Goal: Task Accomplishment & Management: Use online tool/utility

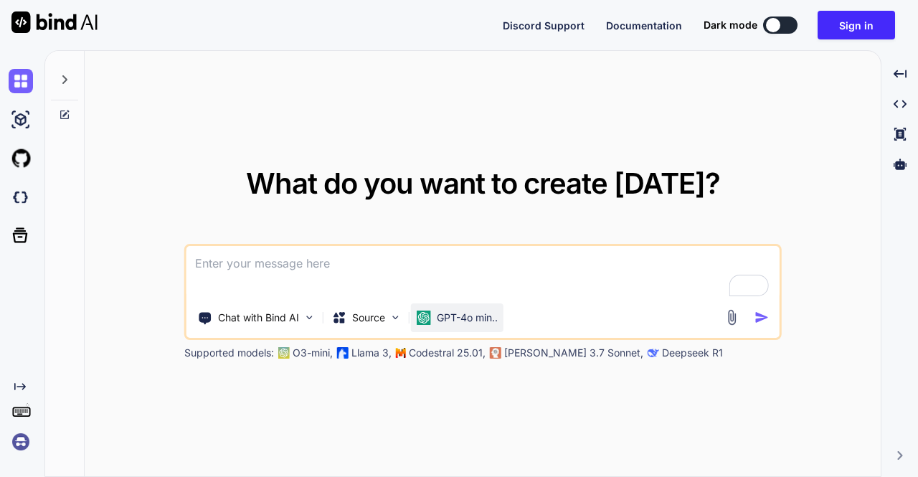
click at [442, 322] on p "GPT-4o min.." at bounding box center [467, 318] width 61 height 14
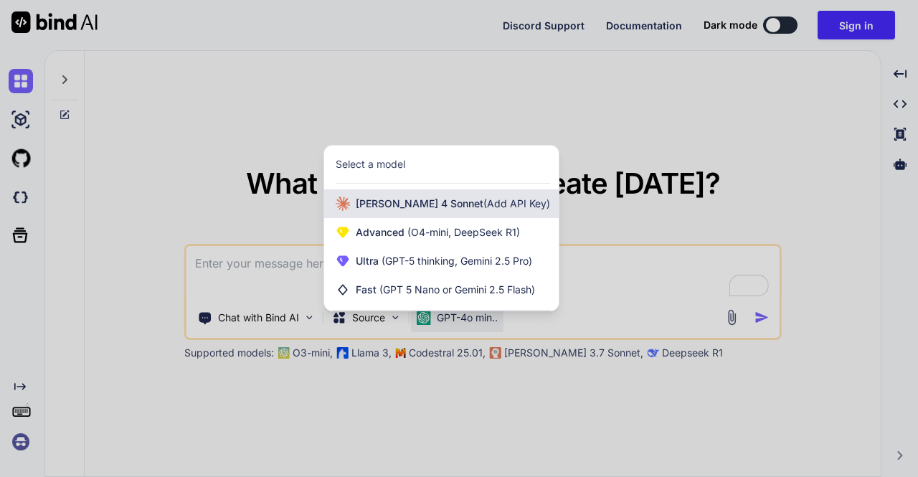
click at [404, 203] on span "[PERSON_NAME] 4 Sonnet (Add API Key)" at bounding box center [453, 203] width 194 height 14
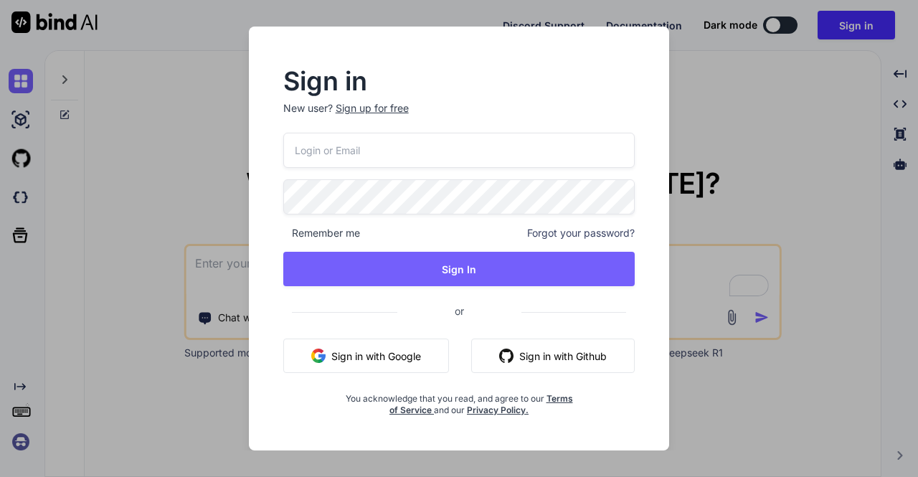
type input "[EMAIL_ADDRESS][DOMAIN_NAME]"
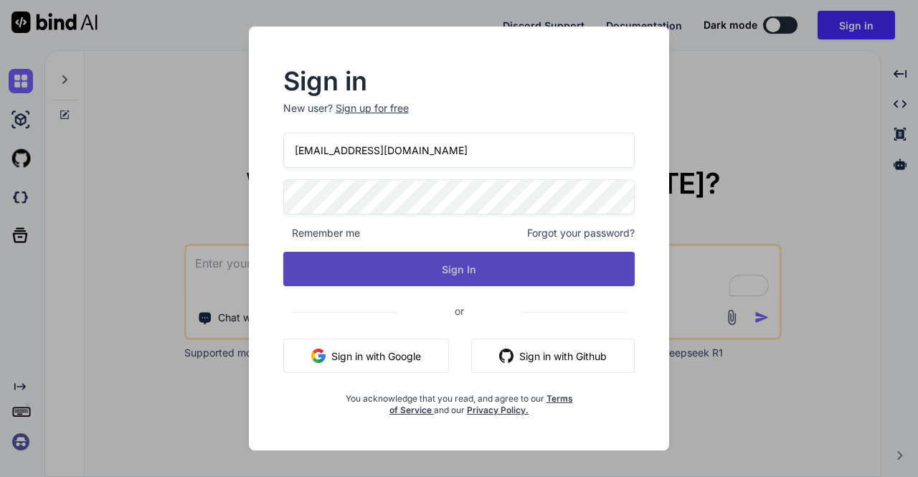
click at [403, 267] on button "Sign In" at bounding box center [459, 269] width 352 height 34
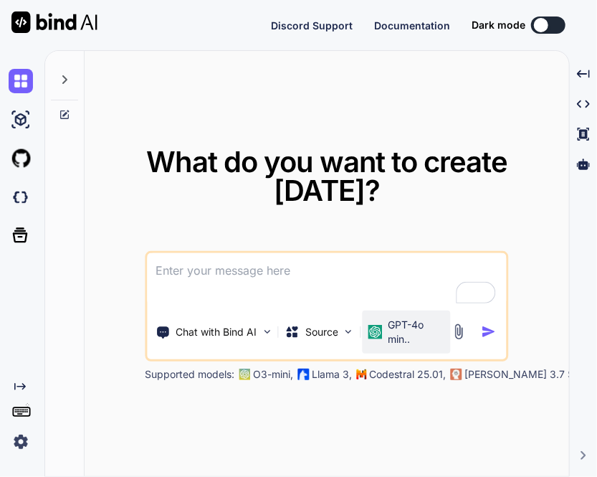
click at [399, 323] on p "GPT-4o min.." at bounding box center [416, 332] width 57 height 29
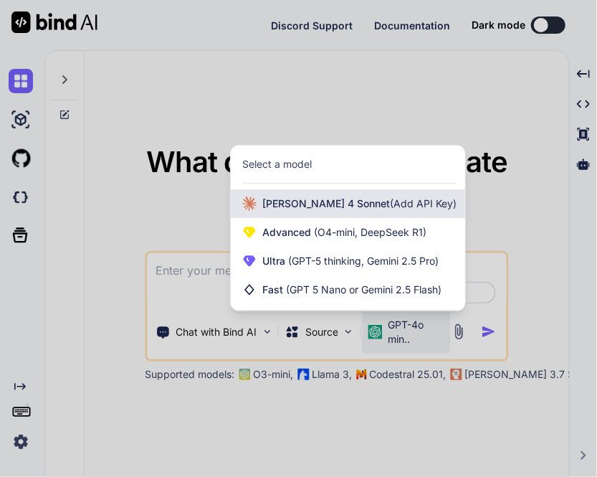
click at [288, 202] on span "[PERSON_NAME] 4 Sonnet (Add API Key)" at bounding box center [359, 203] width 194 height 14
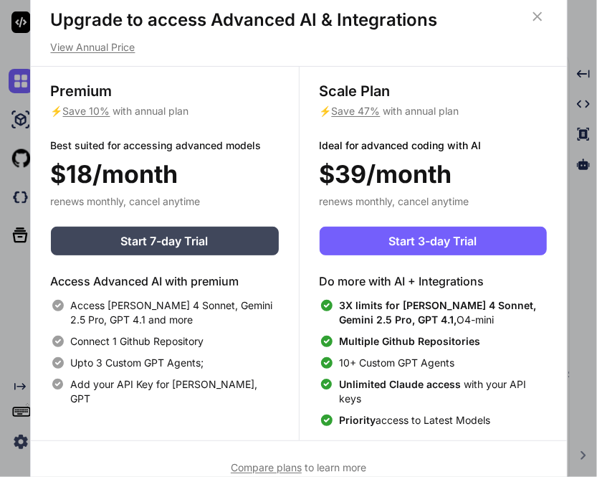
click at [531, 22] on icon at bounding box center [538, 17] width 16 height 16
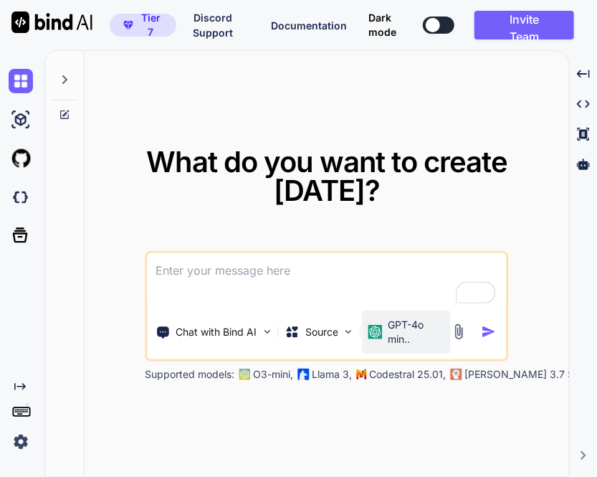
click at [389, 338] on p "GPT-4o min.." at bounding box center [416, 332] width 57 height 29
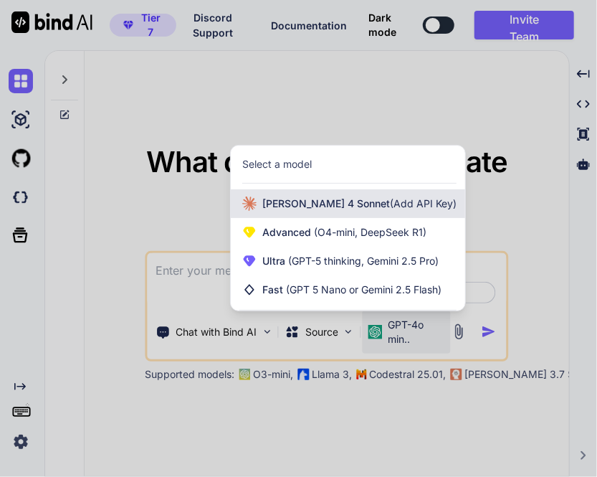
click at [390, 209] on span "(Add API Key)" at bounding box center [423, 203] width 67 height 12
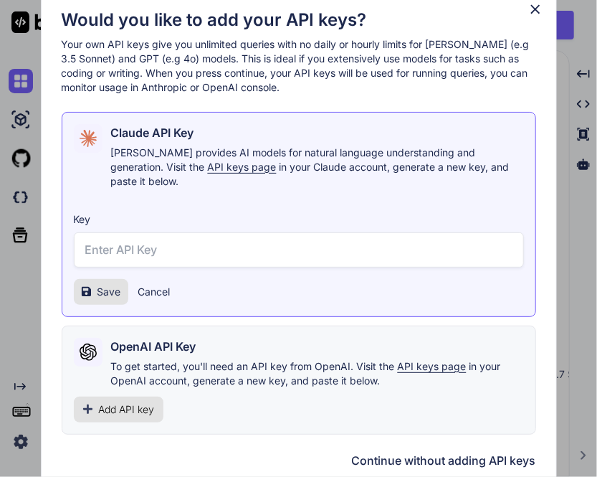
click at [136, 404] on span "Add API key" at bounding box center [127, 409] width 56 height 14
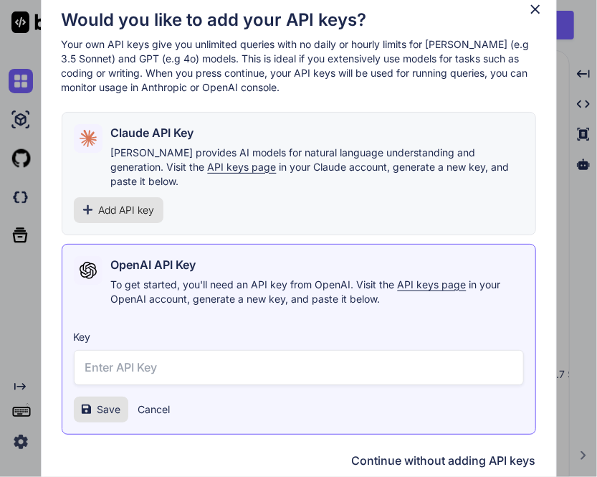
paste input "sk-proj-E60W7973aLWh1eM-AC0rg1GMoFRZq-wVDTCaoY1U3eXGK0FDgDBeRouq7Xzc-7K4xWb4ibG…"
click at [151, 361] on input "text" at bounding box center [299, 367] width 450 height 35
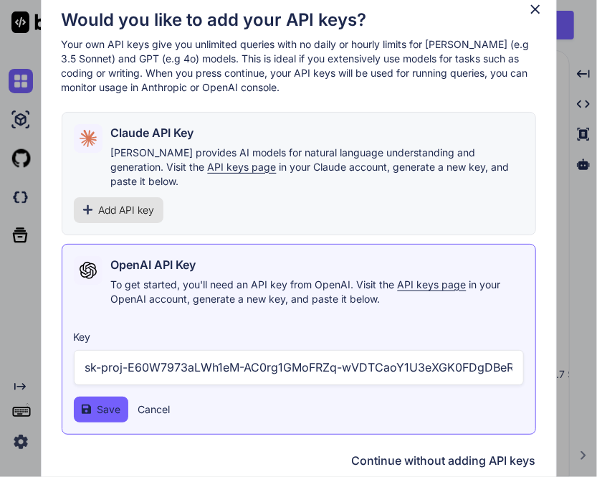
scroll to position [0, 687]
type input "sk-proj-E60W7973aLWh1eM-AC0rg1GMoFRZq-wVDTCaoY1U3eXGK0FDgDBeRouq7Xzc-7K4xWb4ibG…"
click at [96, 399] on button "Save" at bounding box center [101, 410] width 55 height 26
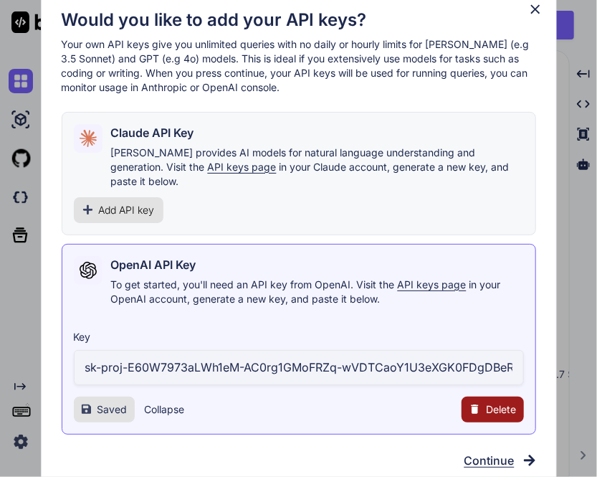
click at [142, 203] on span "Add API key" at bounding box center [127, 210] width 56 height 14
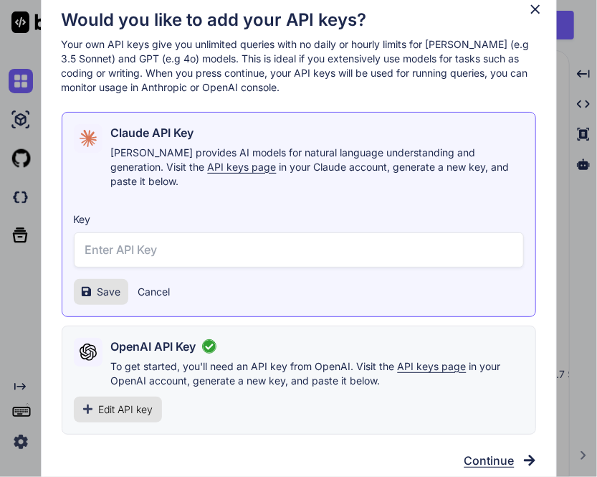
click at [163, 243] on input "text" at bounding box center [299, 249] width 450 height 35
paste input "sk-proj-E60W7973aLWh1eM-AC0rg1GMoFRZq-wVDTCaoY1U3eXGK0FDgDBeRouq7Xzc-7K4xWb4ibG…"
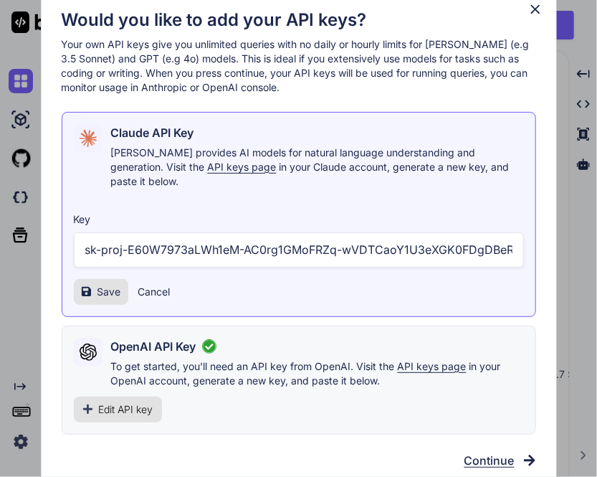
scroll to position [0, 687]
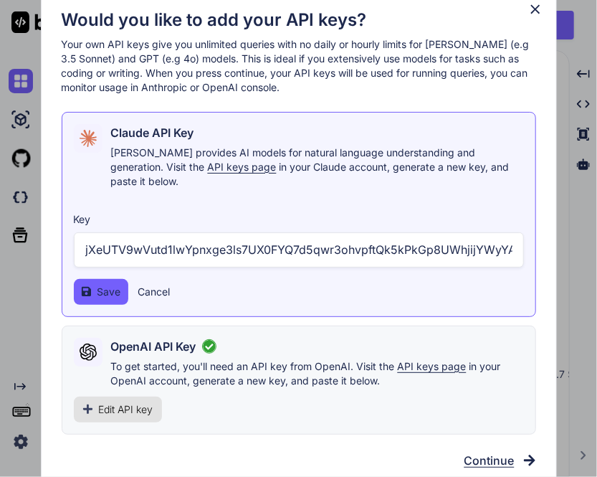
type input "sk-proj-E60W7973aLWh1eM-AC0rg1GMoFRZq-wVDTCaoY1U3eXGK0FDgDBeRouq7Xzc-7K4xWb4ibG…"
click at [105, 285] on span "Save" at bounding box center [110, 292] width 24 height 14
click at [118, 402] on span "Edit API key" at bounding box center [126, 409] width 55 height 14
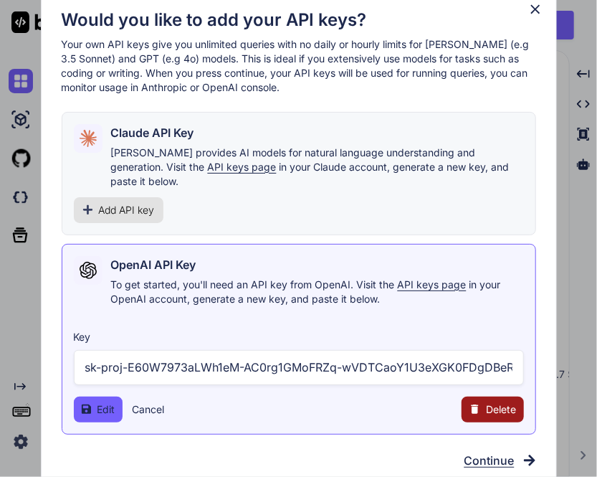
click at [371, 362] on input "sk-proj-E60W7973aLWh1eM-AC0rg1GMoFRZq-wVDTCaoY1U3eXGK0FDgDBeRouq7Xzc-7K4xWb4ibG…" at bounding box center [299, 367] width 450 height 35
type input "sk-proj-E60W7973aLWh1eM-AC0rg1GMoFRZq-wVDCaoY1U3eXGK0FDgDBeRouq7Xzc-7K4xWb4ibGv…"
click at [94, 398] on button "Edit" at bounding box center [98, 410] width 49 height 26
click at [256, 363] on input "sk-proj-E60W7973aLWh1eM-AC0rg1GMoFRZq-wVDCaoY1U3eXGK0FDgDBeRouq7Xzc-7K4xWb4ibGv…" at bounding box center [299, 367] width 450 height 35
click at [532, 14] on icon at bounding box center [536, 9] width 16 height 16
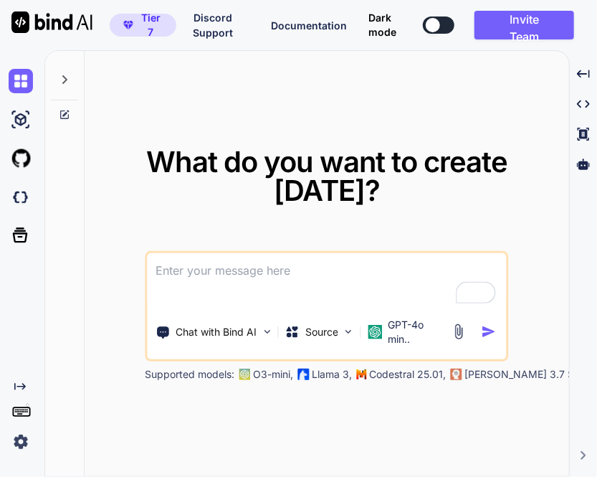
click at [463, 331] on img at bounding box center [459, 331] width 16 height 16
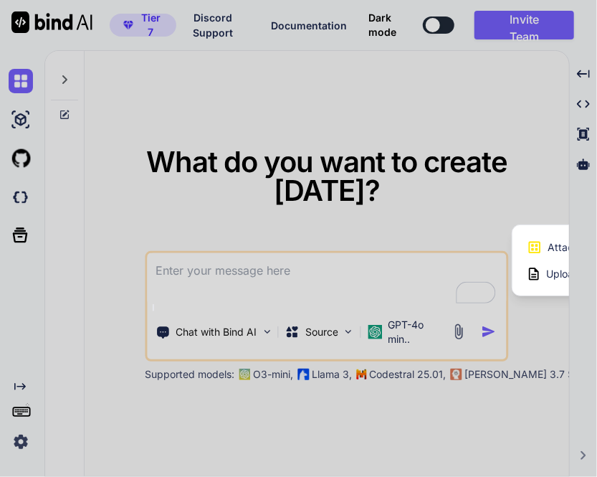
click at [397, 270] on div at bounding box center [298, 238] width 597 height 477
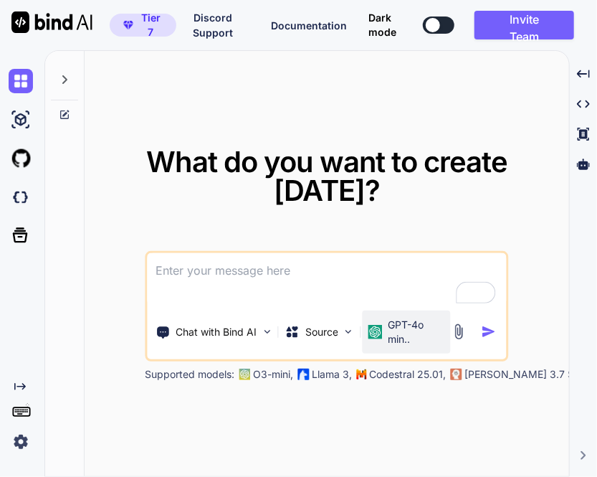
click at [380, 325] on img at bounding box center [375, 332] width 14 height 14
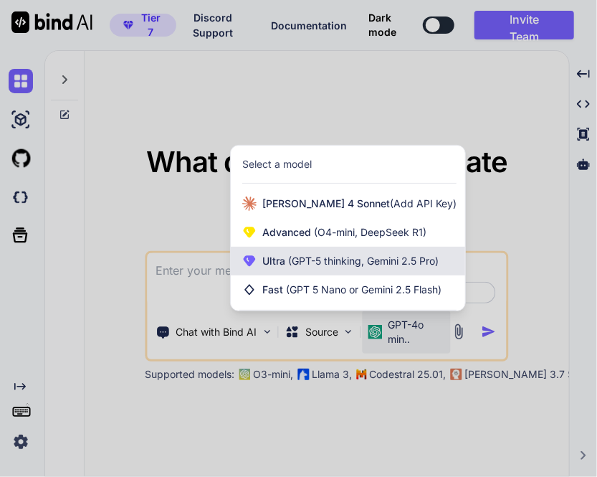
click at [338, 265] on span "(GPT-5 thinking, Gemini 2.5 Pro)" at bounding box center [361, 261] width 153 height 12
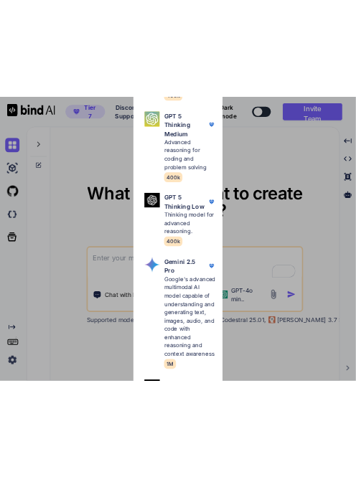
scroll to position [589, 0]
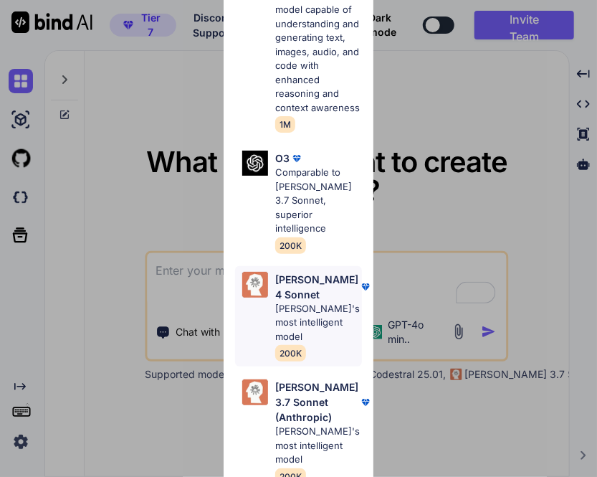
click at [293, 300] on p "[PERSON_NAME] 4 Sonnet" at bounding box center [316, 287] width 83 height 30
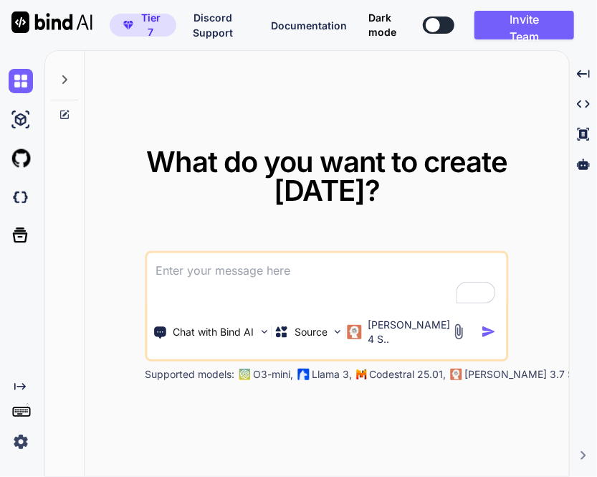
click at [458, 331] on img at bounding box center [459, 331] width 16 height 16
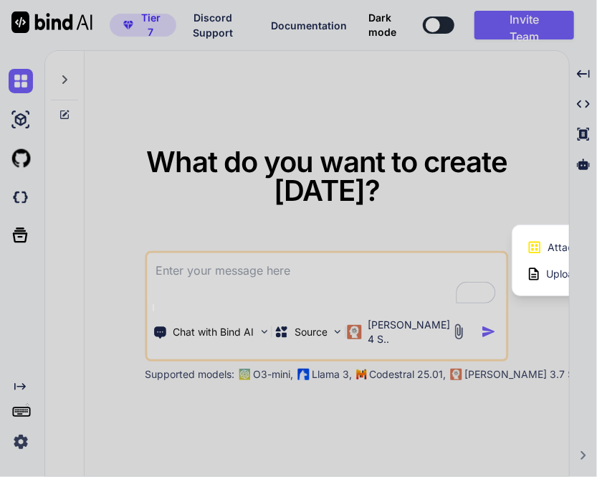
click at [540, 248] on icon at bounding box center [535, 248] width 16 height 16
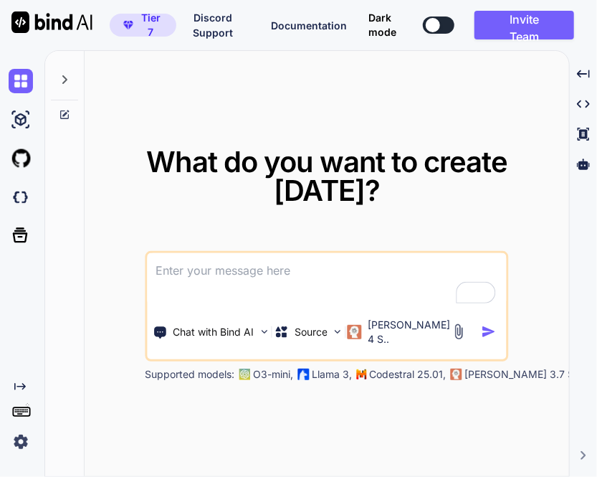
type input "C:\fakepath\Bildschirmfoto_[DATE]_um_20.33.32.png"
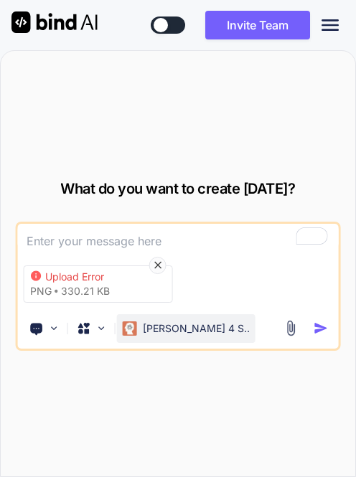
click at [161, 339] on div "[PERSON_NAME] 4 S.." at bounding box center [186, 328] width 138 height 29
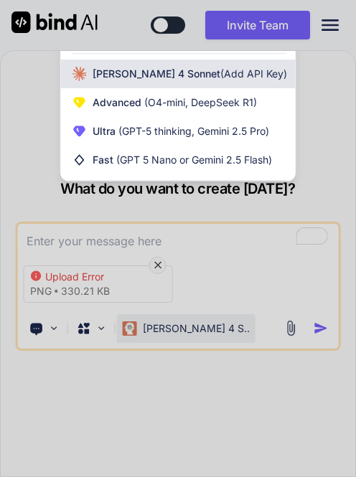
click at [160, 87] on div "[PERSON_NAME] 4 Sonnet (Add API Key)" at bounding box center [178, 74] width 234 height 29
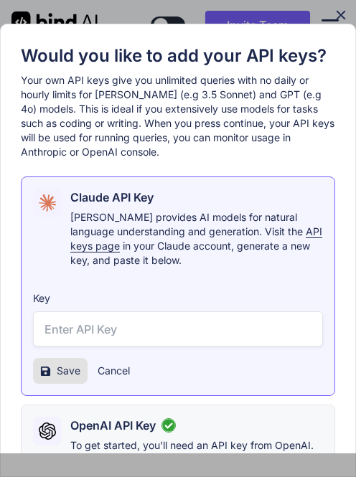
scroll to position [128, 0]
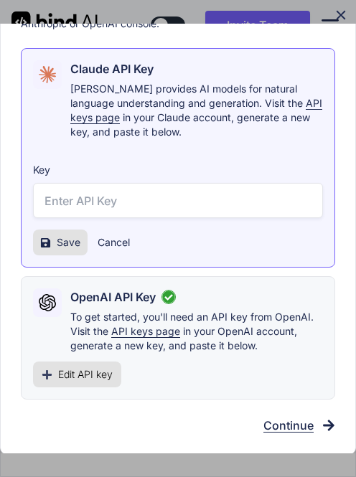
click at [103, 369] on span "Edit API key" at bounding box center [85, 374] width 55 height 14
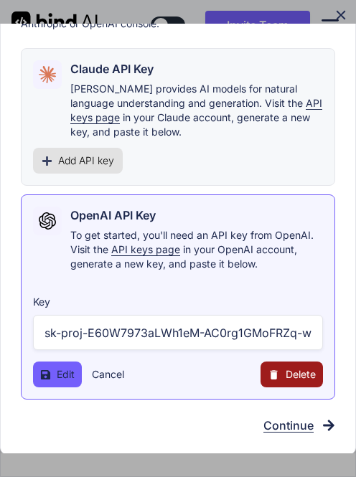
click at [141, 335] on input "sk-proj-E60W7973aLWh1eM-AC0rg1GMoFRZq-wVDTCaoY1U3eXGK0FDgDBeRouq7Xzc-7K4xWb4ibG…" at bounding box center [178, 332] width 290 height 35
click at [284, 369] on button "Delete" at bounding box center [291, 374] width 62 height 26
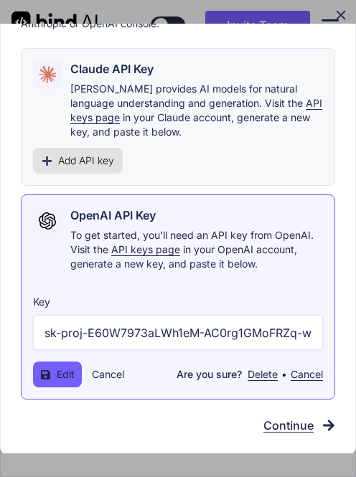
click at [271, 376] on button "Delete" at bounding box center [262, 374] width 30 height 14
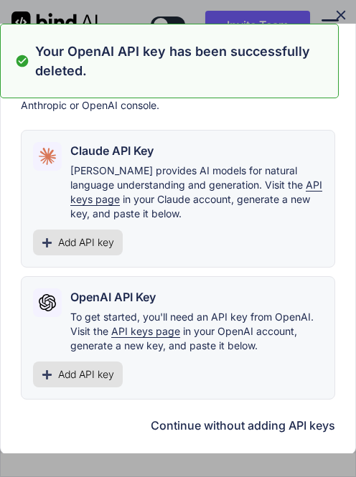
click at [91, 374] on span "Add API key" at bounding box center [86, 374] width 56 height 14
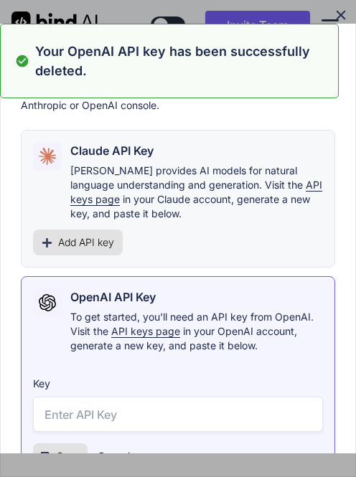
scroll to position [128, 0]
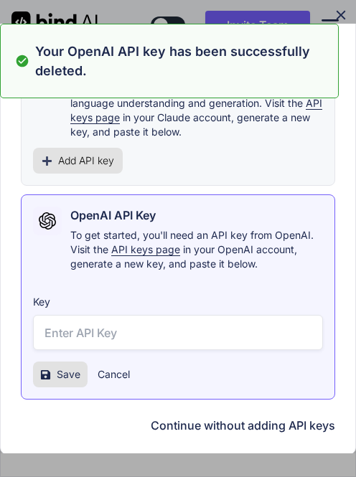
click at [113, 326] on input "text" at bounding box center [178, 332] width 290 height 35
paste input "sk-proj-E60W7973aLWh1eM-AC0rg1GMoFRZq-wVDTCaoY1U3eXGK0FDgDBeRouq7Xzc-7K4xWb4ibG…"
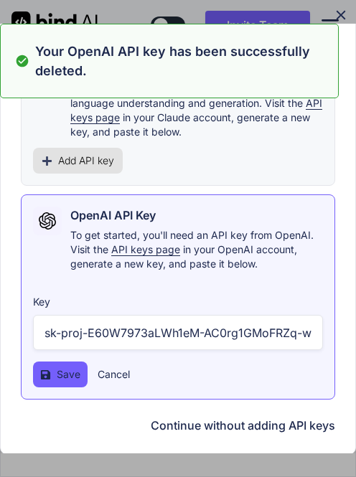
scroll to position [0, 848]
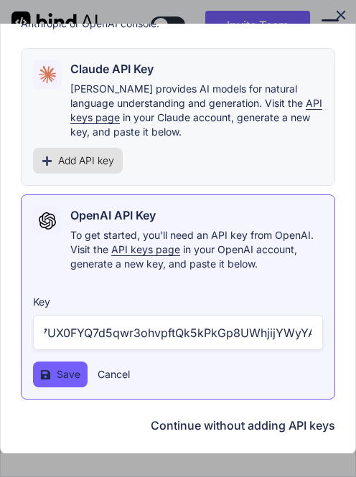
click at [221, 330] on input "sk-proj-E60W7973aLWh1eM-AC0rg1GMoFRZq-wVDTCaoY1U3eXGK0FDgDBeRouq7Xzc-7K4xWb4ibG…" at bounding box center [178, 332] width 290 height 35
type input "sk-proj-E60W7973aLWh1eM-AC0rg1GMoFRZq-wVDTCaoY1U3eXGK0FDgDBeRouq7Xzc-7K4xWb4ibG…"
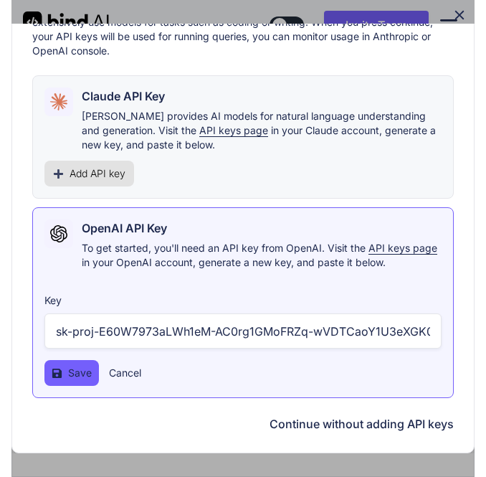
scroll to position [71, 0]
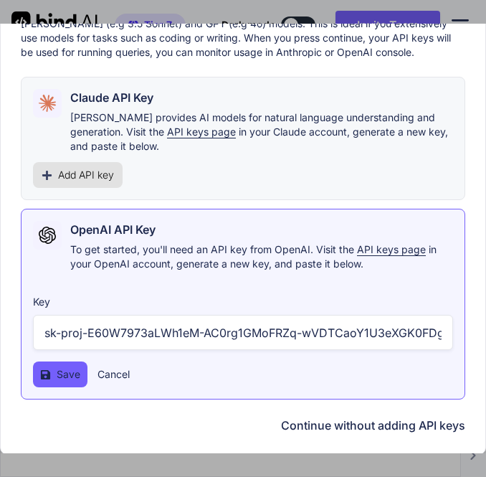
click at [63, 371] on span "Save" at bounding box center [69, 374] width 24 height 14
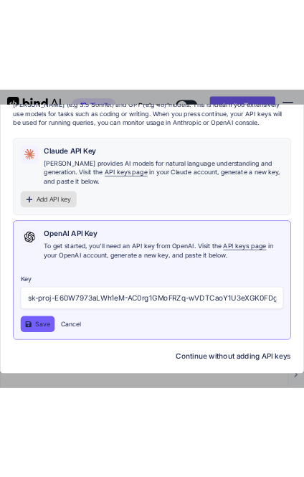
scroll to position [0, 0]
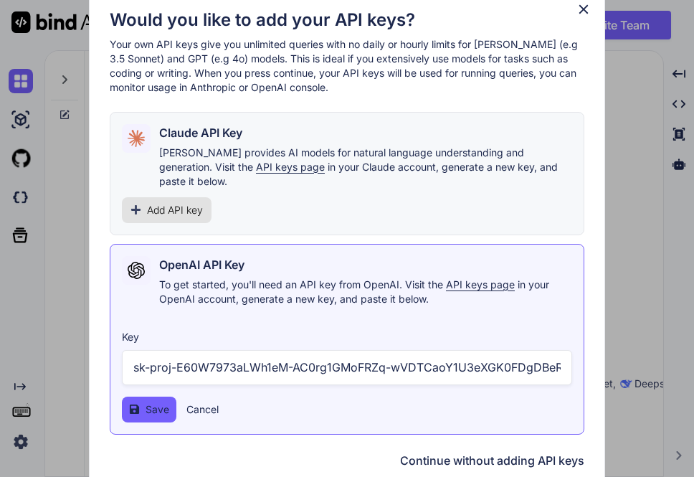
click at [576, 17] on icon at bounding box center [584, 9] width 16 height 16
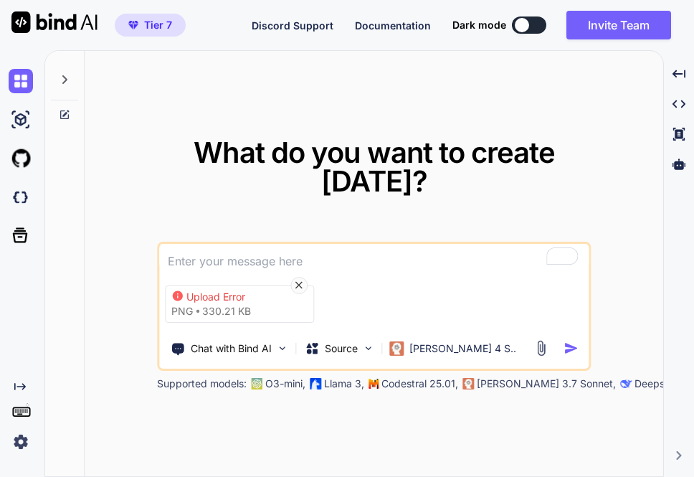
click at [544, 349] on img at bounding box center [541, 348] width 16 height 16
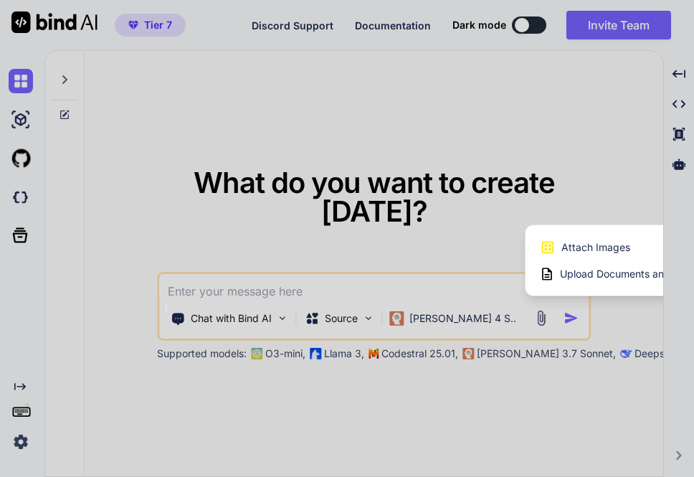
click at [554, 252] on icon at bounding box center [548, 248] width 16 height 16
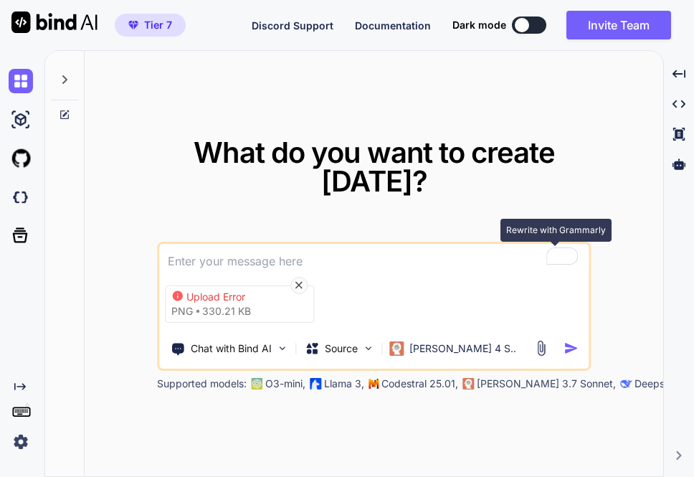
type input "C:\fakepath\Screenshot-2025-09-06-at-00.38.24.jpg"
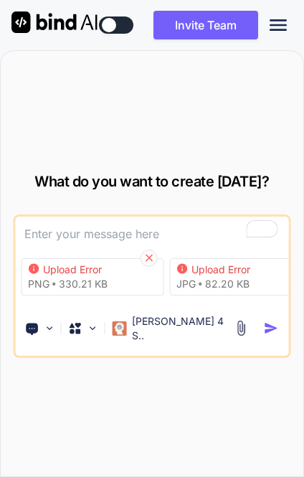
click at [148, 264] on icon at bounding box center [149, 258] width 12 height 12
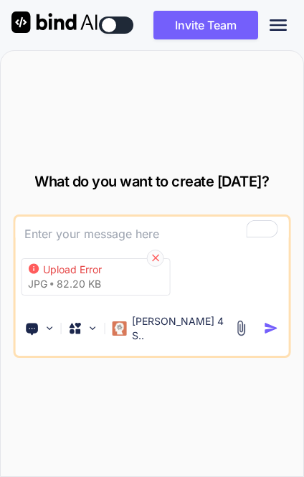
click at [153, 264] on icon at bounding box center [155, 258] width 12 height 12
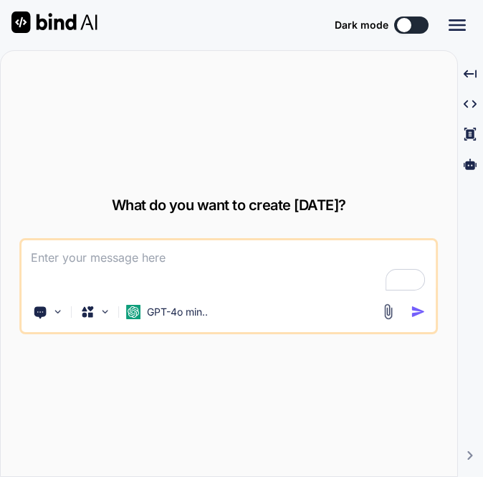
click at [303, 318] on img at bounding box center [388, 311] width 16 height 16
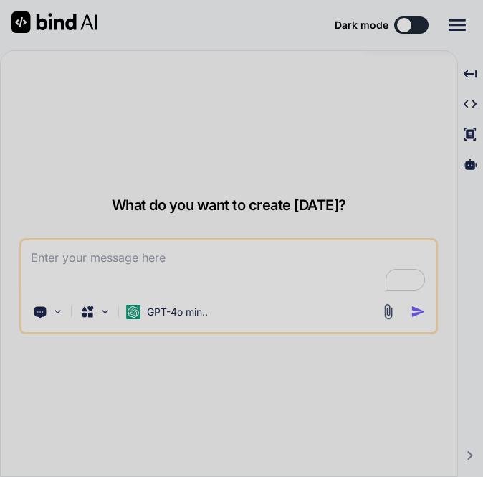
click at [303, 136] on div at bounding box center [241, 238] width 483 height 477
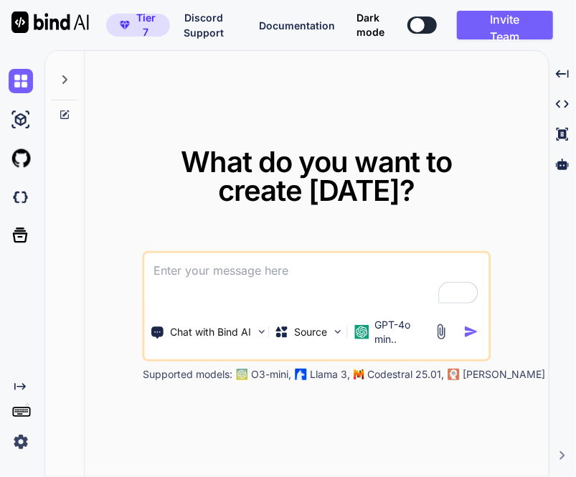
click at [22, 439] on img at bounding box center [21, 442] width 24 height 24
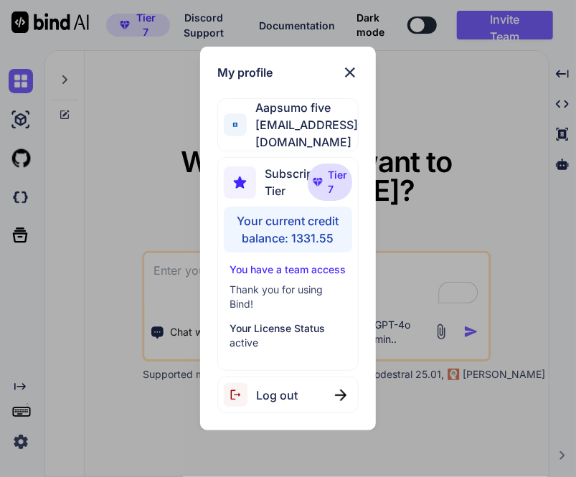
click at [82, 259] on div "My profile Aapsumo five [EMAIL_ADDRESS][DOMAIN_NAME] Subscription Tier Tier 7 Y…" at bounding box center [288, 238] width 576 height 477
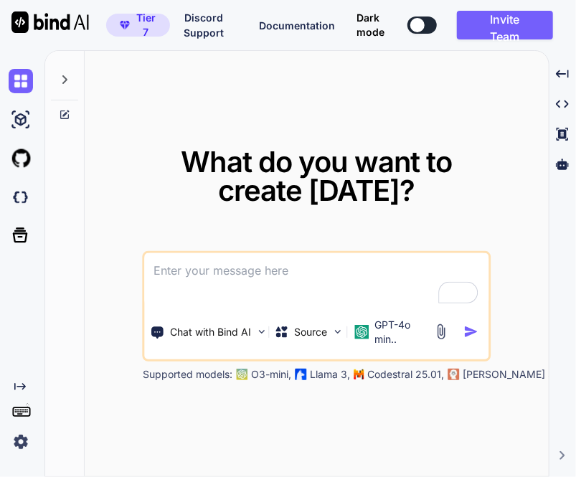
click at [303, 329] on img at bounding box center [440, 331] width 16 height 16
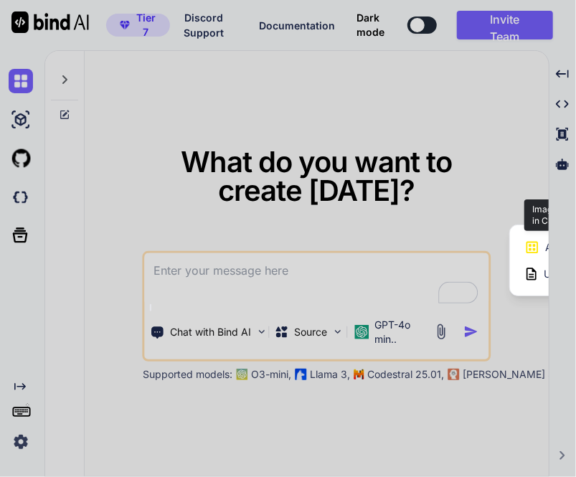
click at [303, 240] on icon at bounding box center [532, 248] width 16 height 16
click at [303, 329] on div at bounding box center [288, 238] width 576 height 477
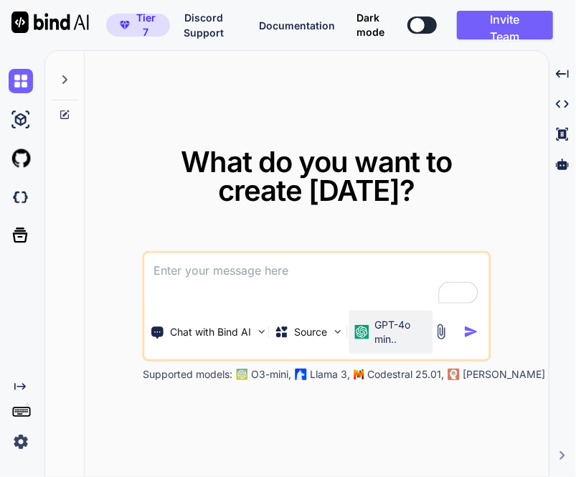
click at [303, 335] on p "GPT-4o min.." at bounding box center [400, 332] width 52 height 29
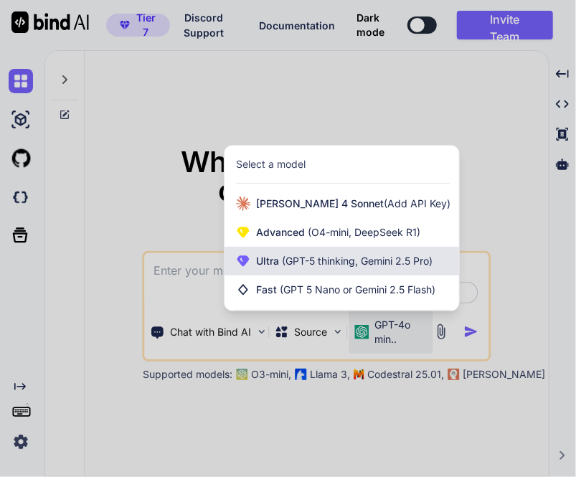
click at [301, 257] on span "(GPT-5 thinking, Gemini 2.5 Pro)" at bounding box center [355, 261] width 153 height 12
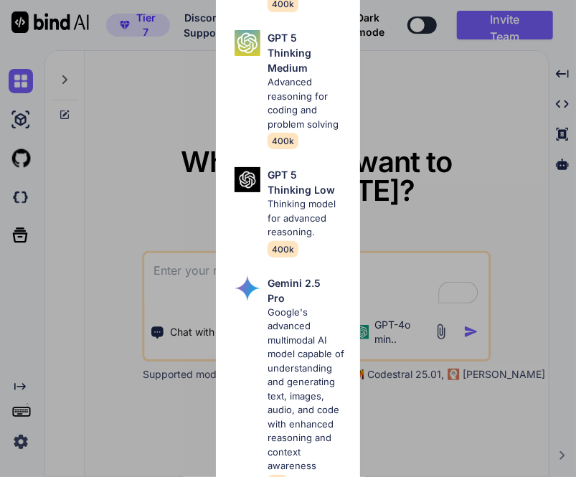
scroll to position [364, 0]
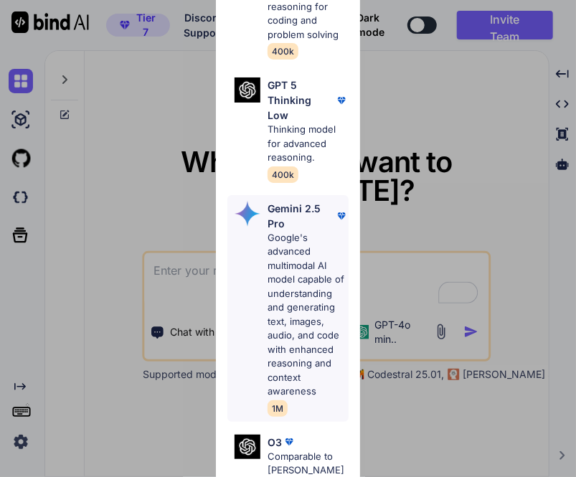
click at [302, 293] on p "Google's advanced multimodal AI model capable of understanding and generating t…" at bounding box center [307, 315] width 81 height 168
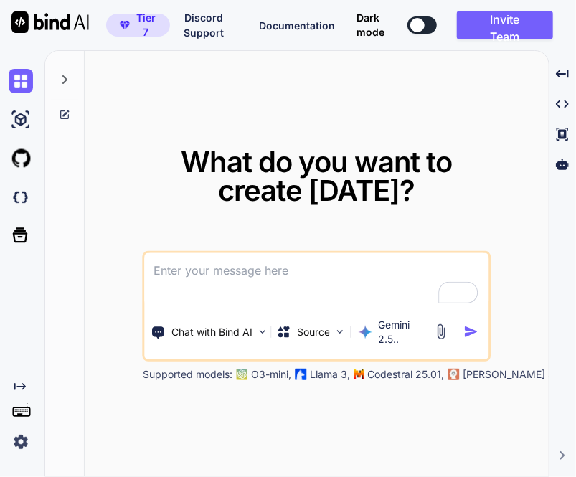
click at [303, 328] on img at bounding box center [440, 331] width 16 height 16
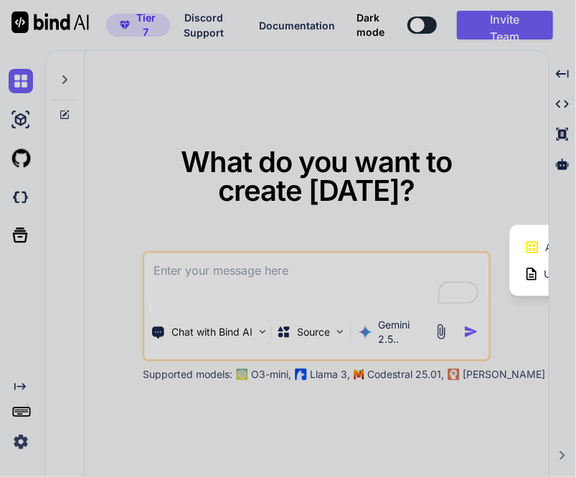
click at [303, 243] on icon at bounding box center [532, 248] width 16 height 16
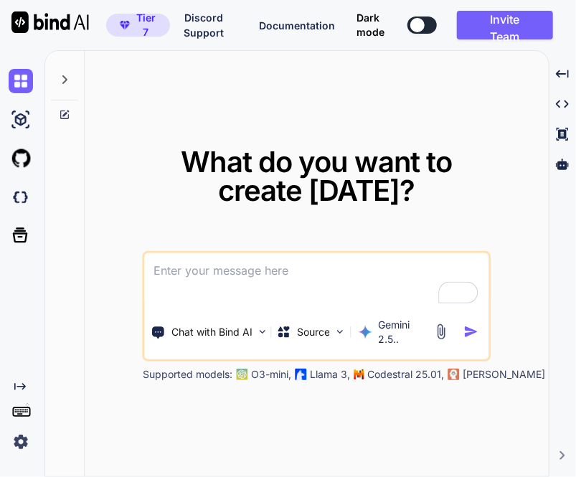
type input "C:\fakepath\Bildschirmfoto_[DATE]_um_20.33.32.png"
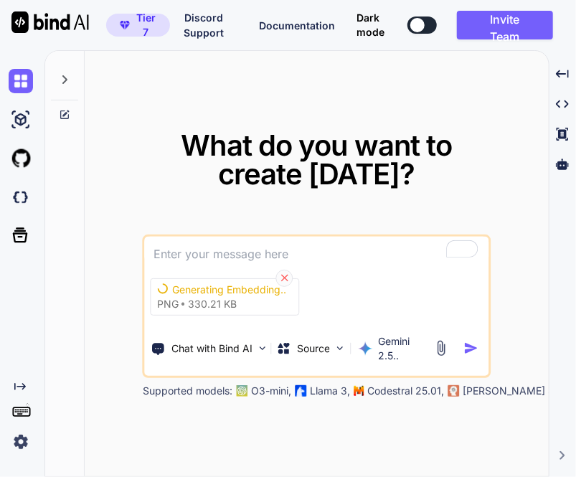
click at [283, 278] on icon at bounding box center [284, 278] width 7 height 7
